Goal: Task Accomplishment & Management: Complete application form

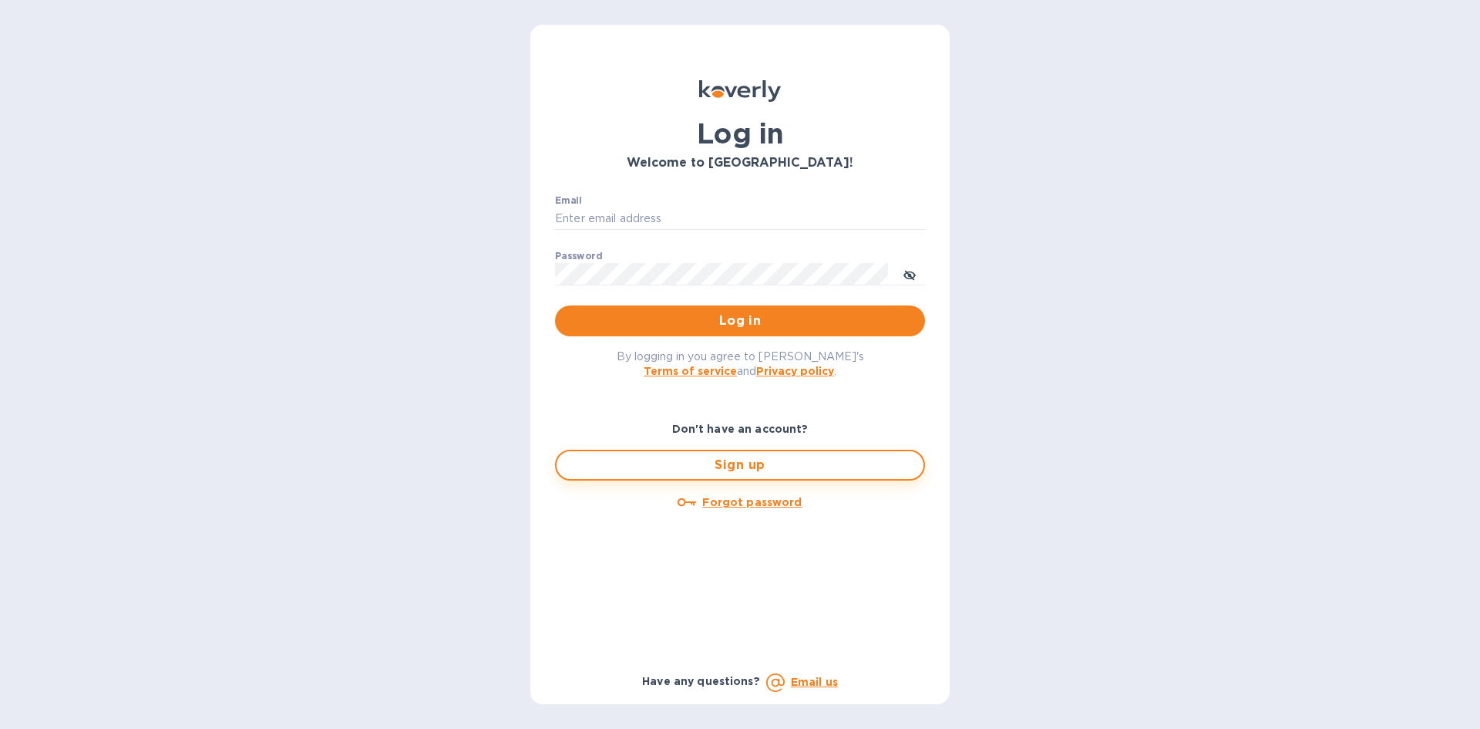
click at [663, 474] on button "Sign up" at bounding box center [740, 465] width 370 height 31
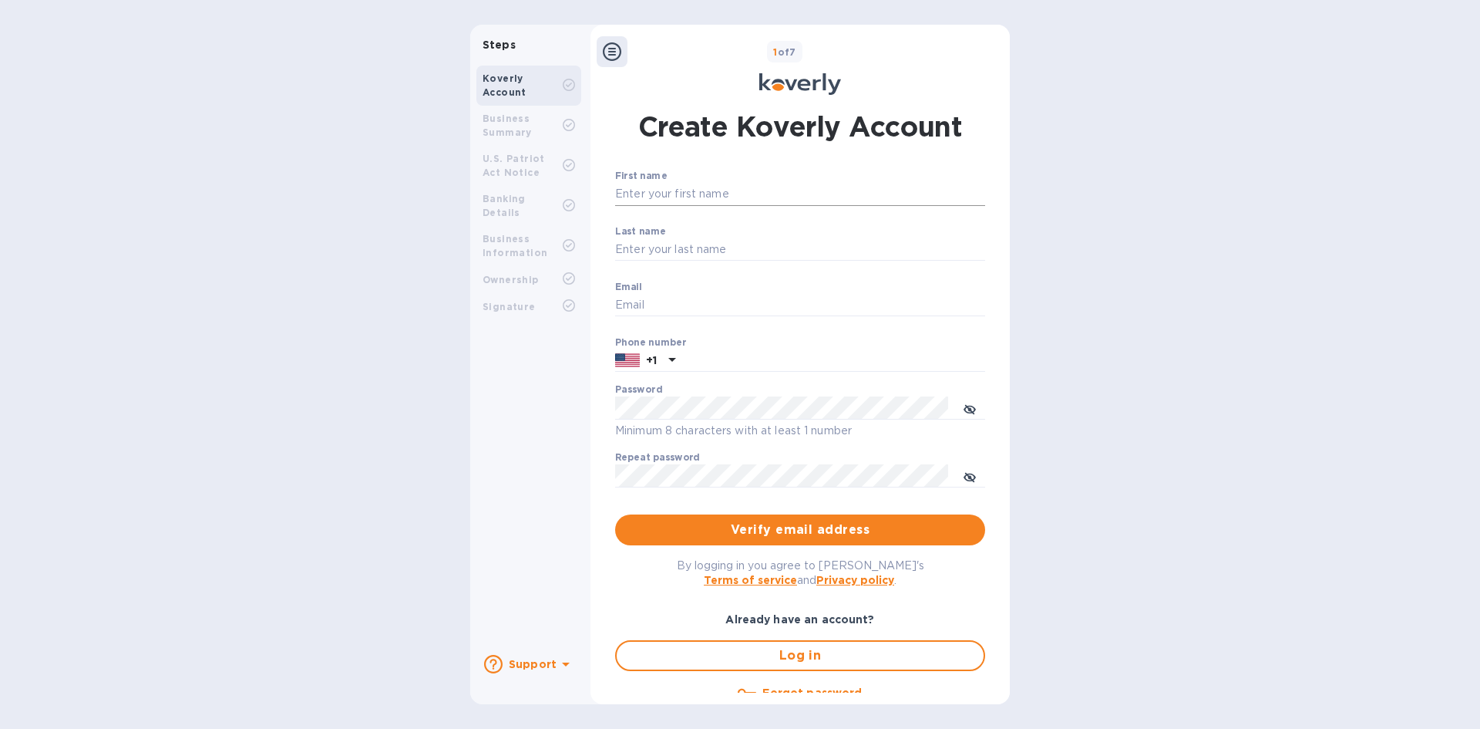
click at [678, 193] on input "First name" at bounding box center [800, 194] width 370 height 23
type input "[PERSON_NAME]"
type input "Valete"
type input "9162817381"
click at [640, 306] on input "Email" at bounding box center [800, 305] width 370 height 23
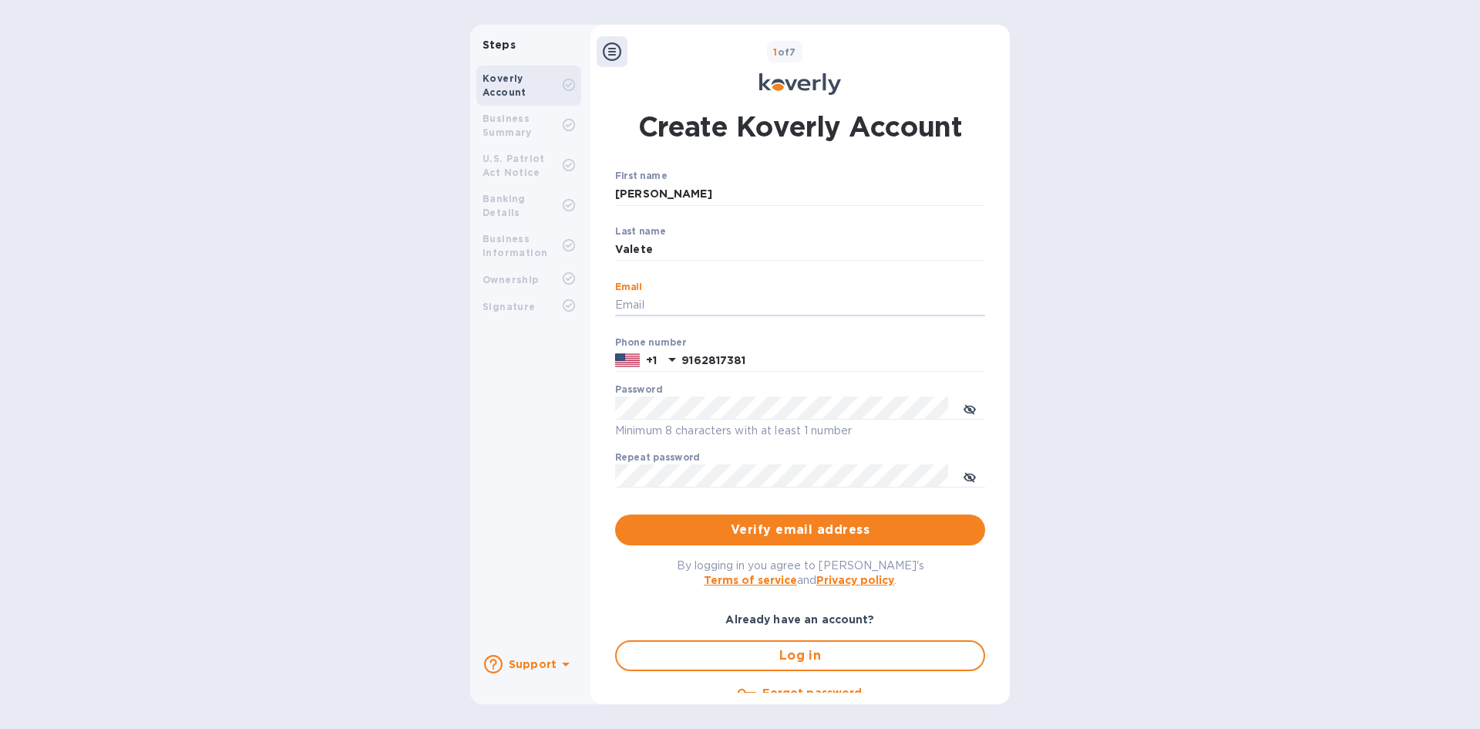
type input "[PERSON_NAME][EMAIL_ADDRESS][DOMAIN_NAME]"
click at [286, 240] on div "Steps Koverly Account Business Summary U.S. Patriot Act Notice Banking Details …" at bounding box center [740, 364] width 1480 height 679
